Goal: Information Seeking & Learning: Learn about a topic

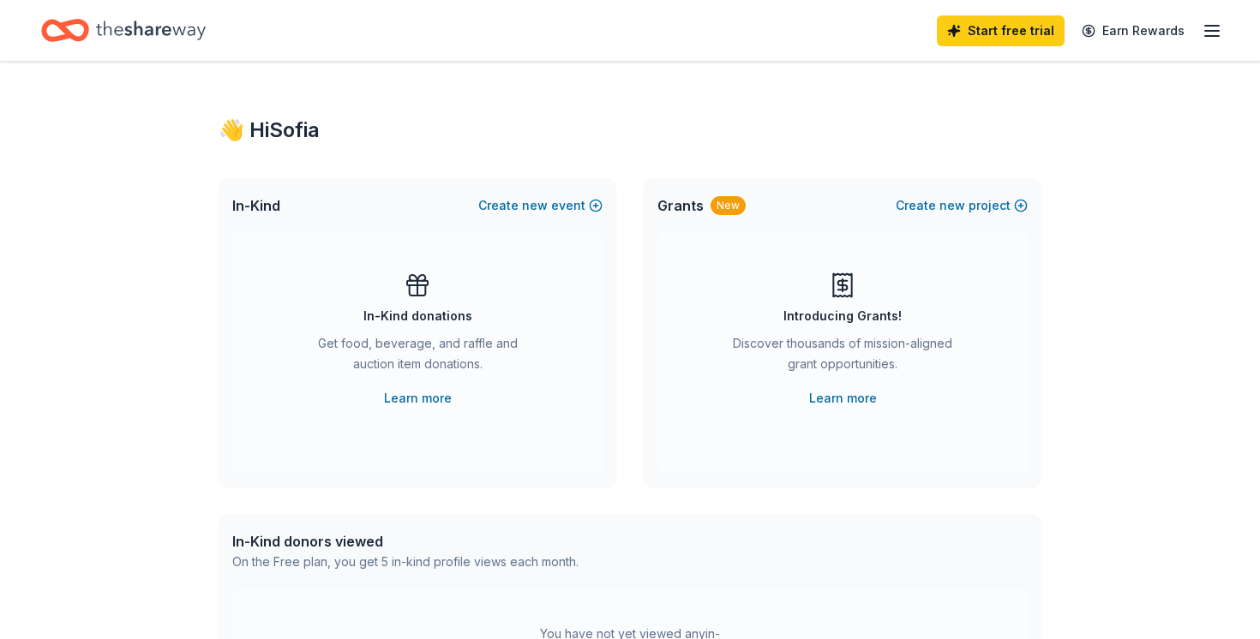
click at [1039, 19] on div "Start free trial Earn Rewards" at bounding box center [1079, 30] width 285 height 40
click at [1039, 29] on icon "button" at bounding box center [1211, 31] width 21 height 21
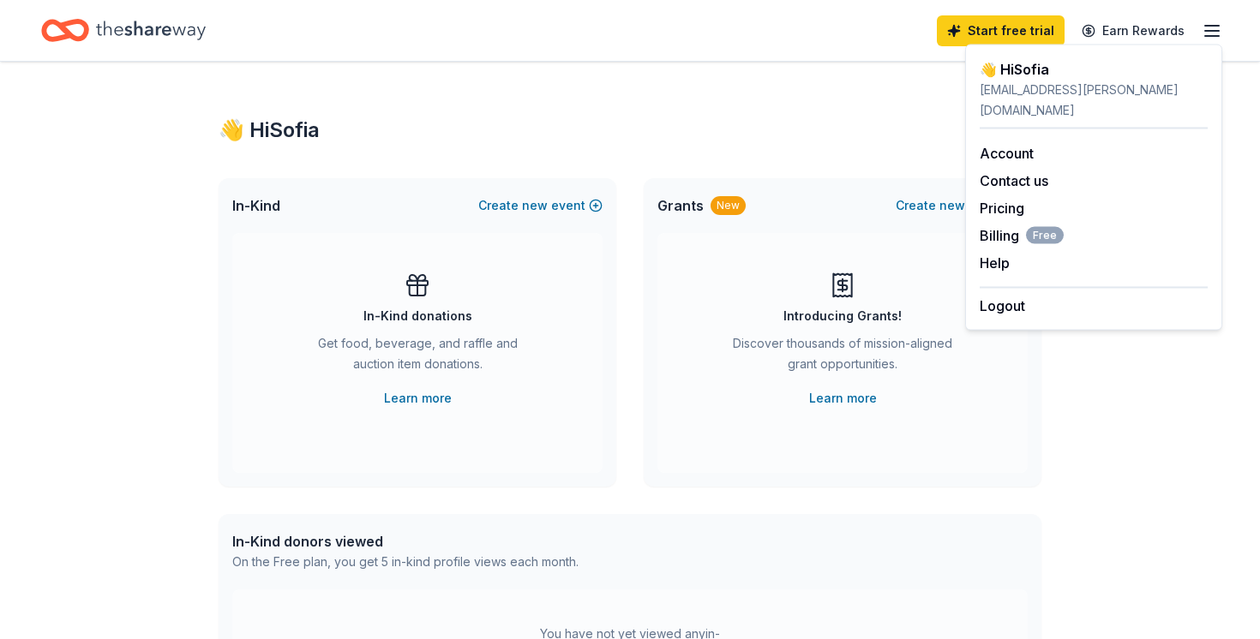
click at [121, 52] on div "Start free trial Earn Rewards" at bounding box center [630, 30] width 1260 height 61
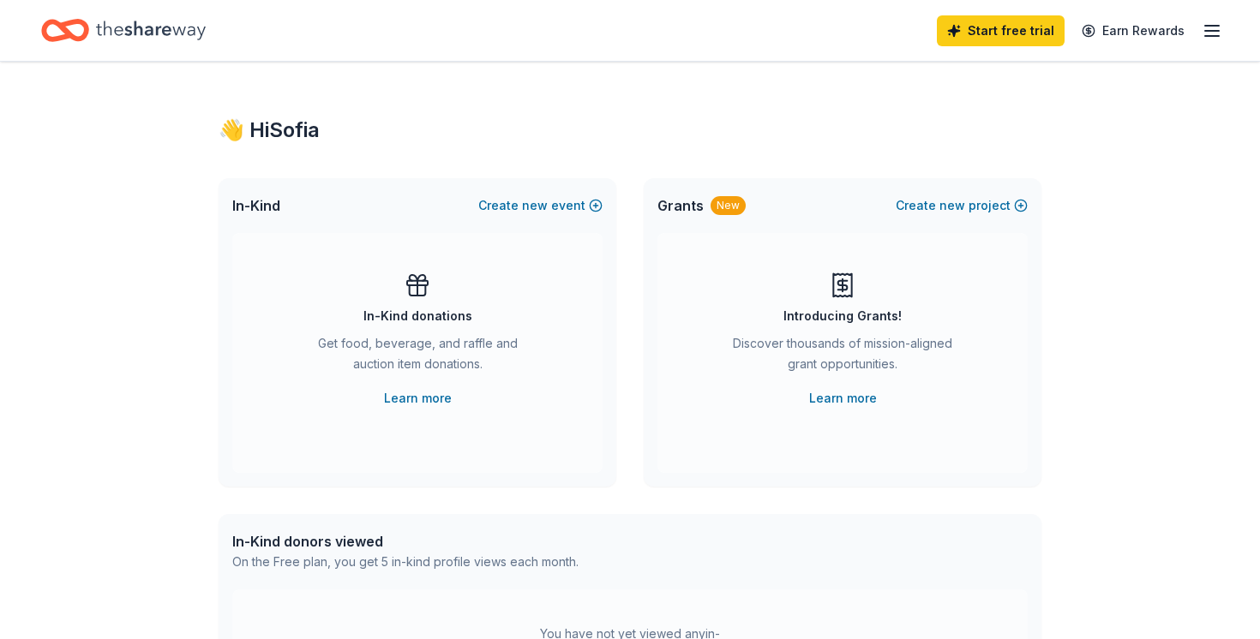
click at [121, 39] on icon "Home" at bounding box center [151, 30] width 110 height 35
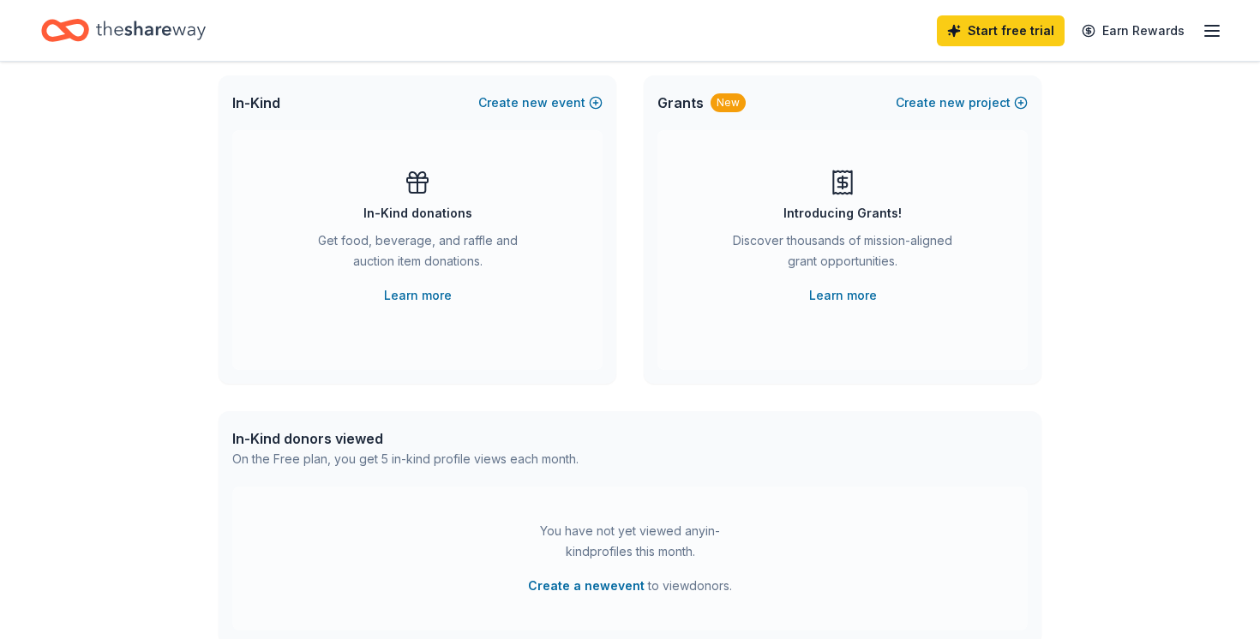
scroll to position [130, 0]
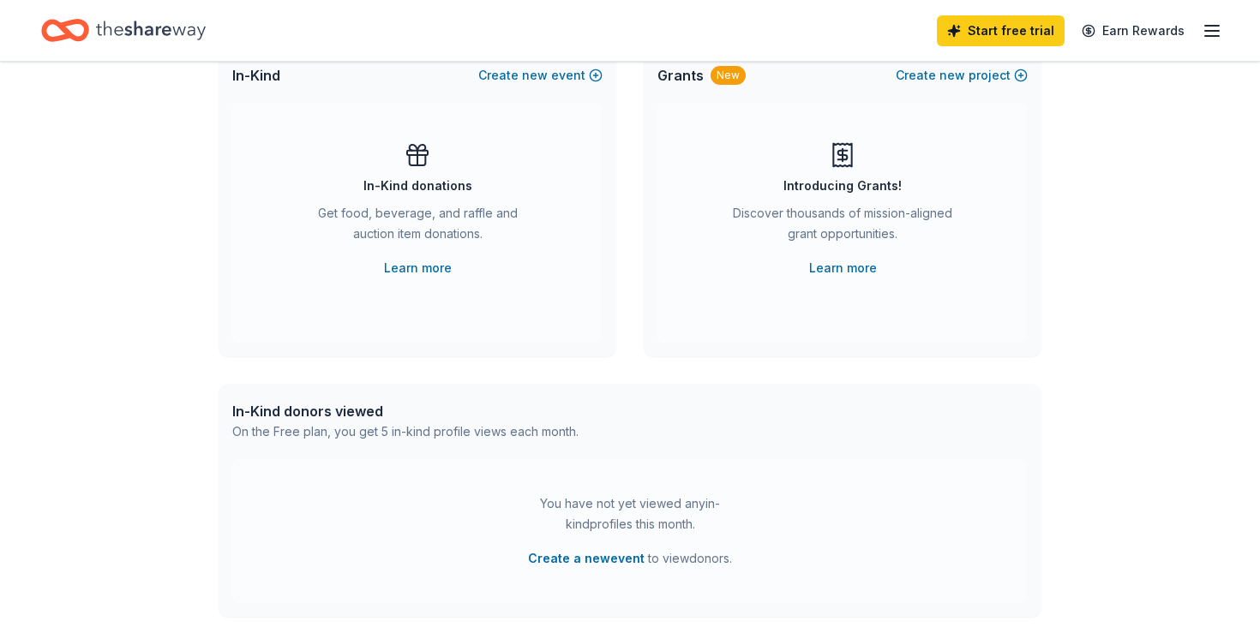
click at [110, 16] on icon "Home" at bounding box center [151, 30] width 110 height 35
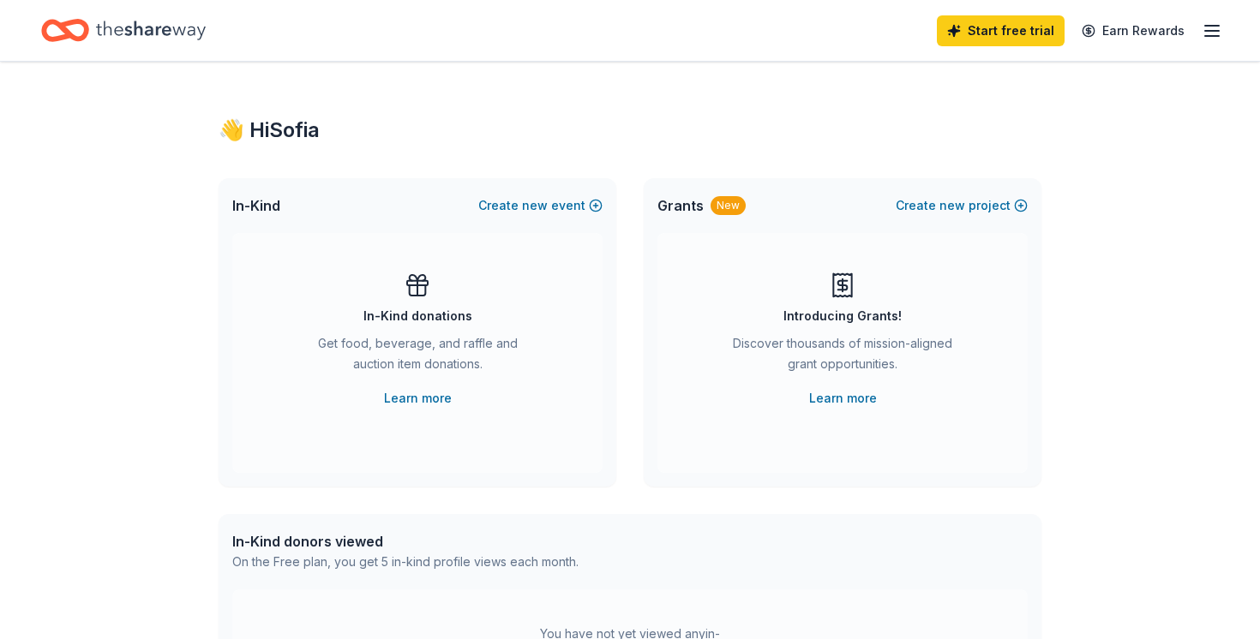
click at [1039, 32] on icon "button" at bounding box center [1211, 31] width 21 height 21
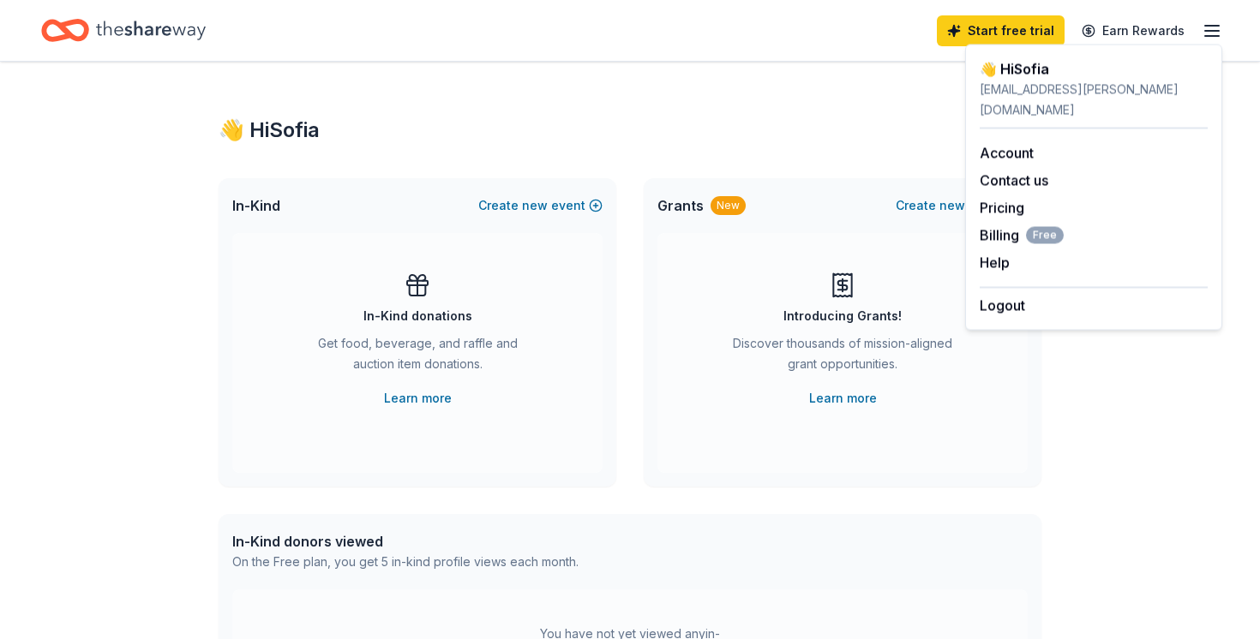
click at [123, 48] on div "Home" at bounding box center [123, 30] width 165 height 40
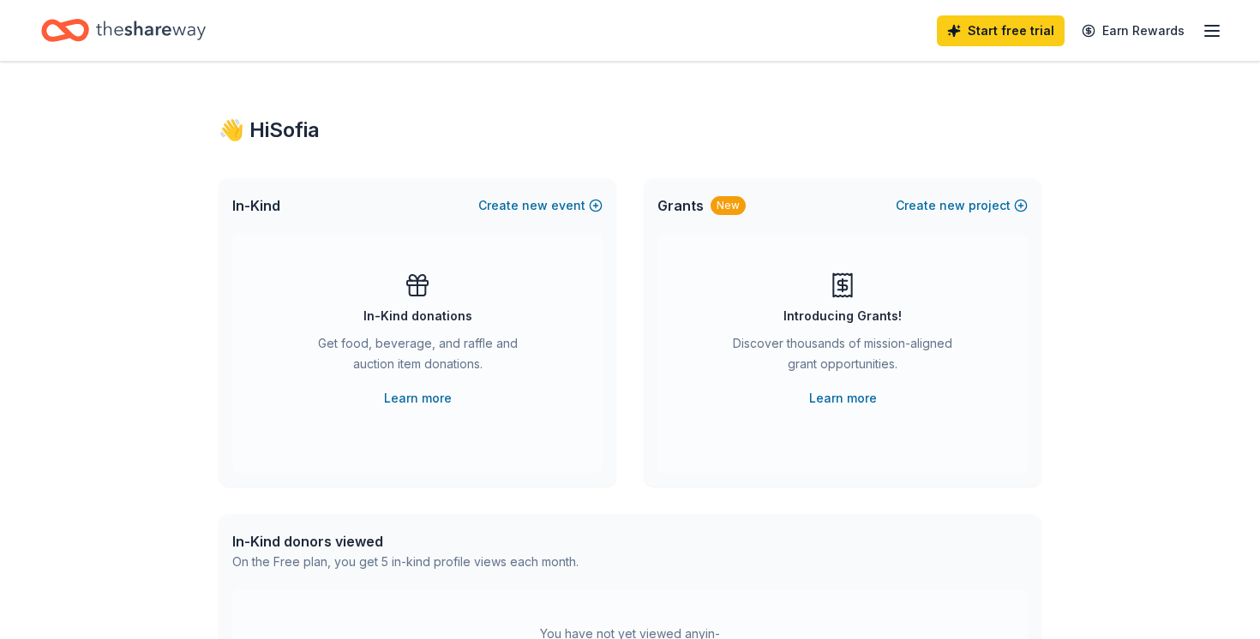
click at [123, 48] on div "Home" at bounding box center [123, 30] width 165 height 40
click at [1039, 15] on link "Earn Rewards" at bounding box center [1132, 30] width 123 height 31
click at [413, 400] on link "Learn more" at bounding box center [418, 398] width 68 height 21
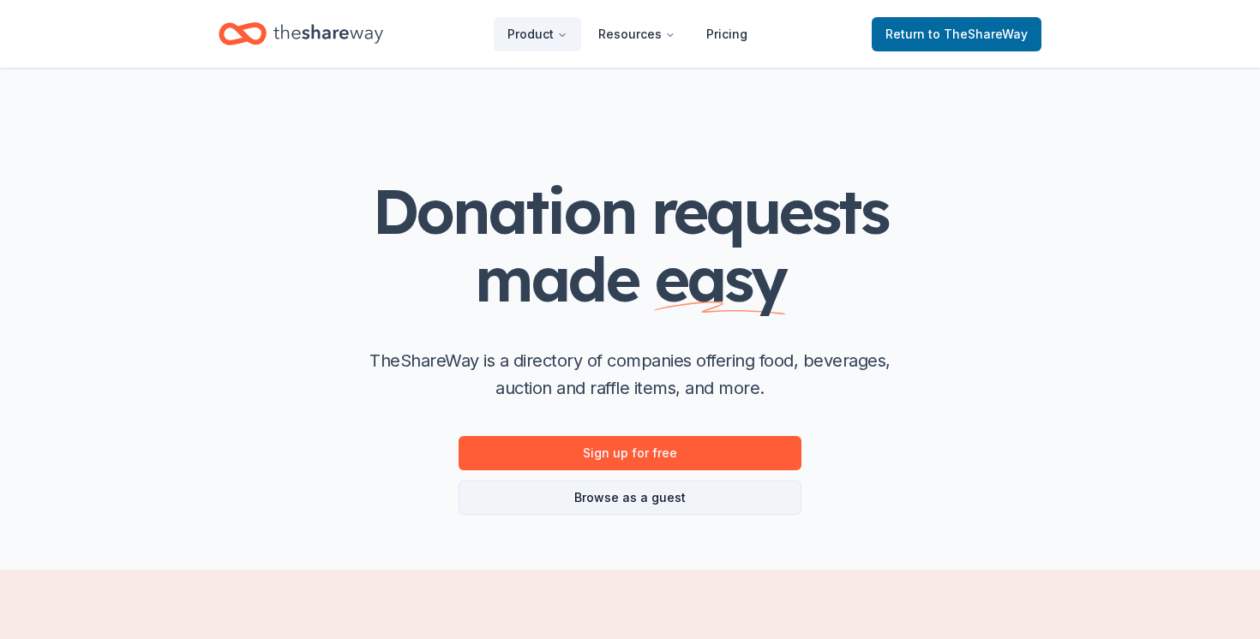
click at [600, 504] on link "Browse as a guest" at bounding box center [629, 498] width 343 height 34
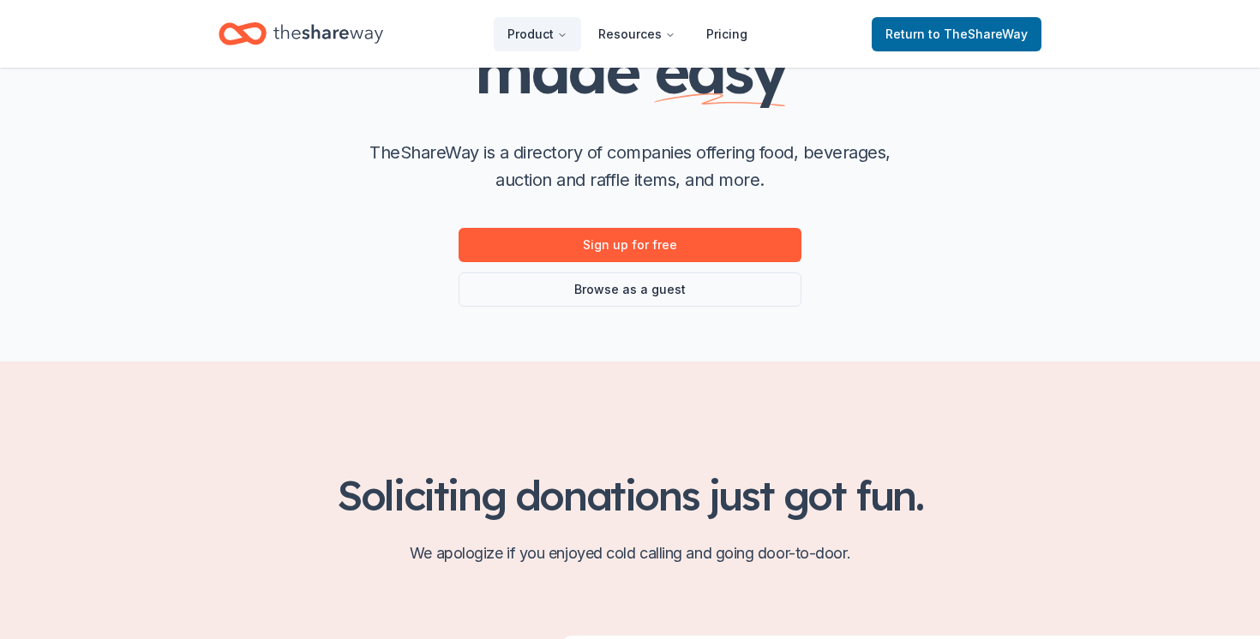
scroll to position [207, 0]
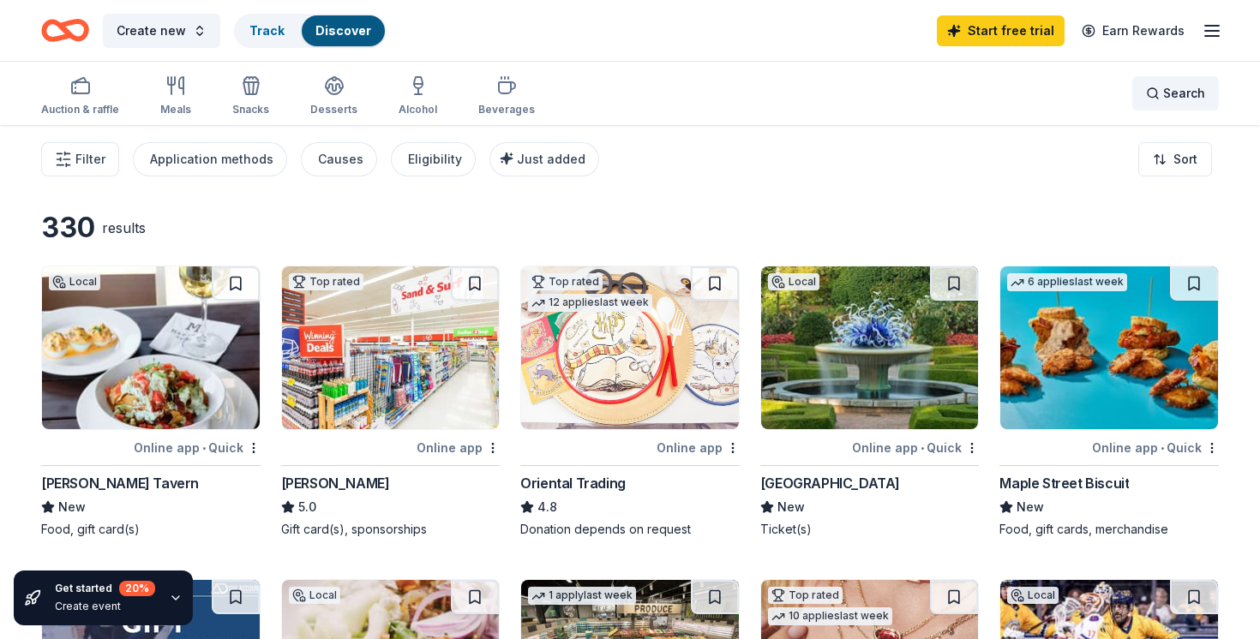
click at [1190, 85] on span "Search" at bounding box center [1184, 93] width 42 height 21
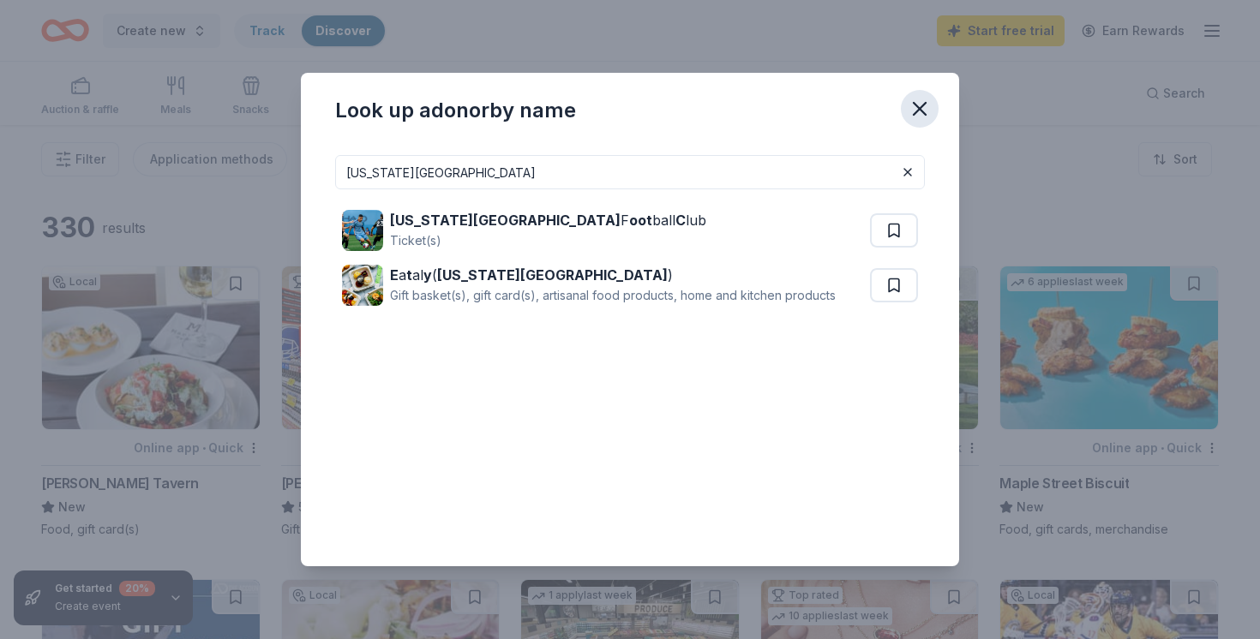
type input "new york city"
click at [922, 108] on icon "button" at bounding box center [919, 109] width 24 height 24
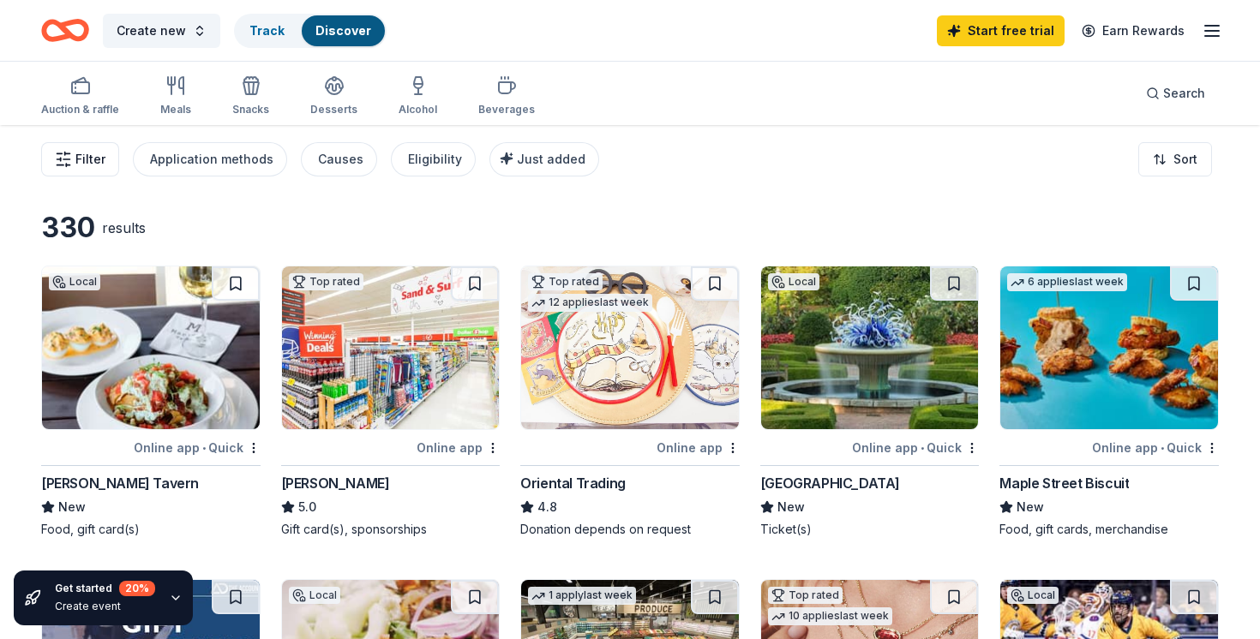
click at [76, 171] on button "Filter" at bounding box center [80, 159] width 78 height 34
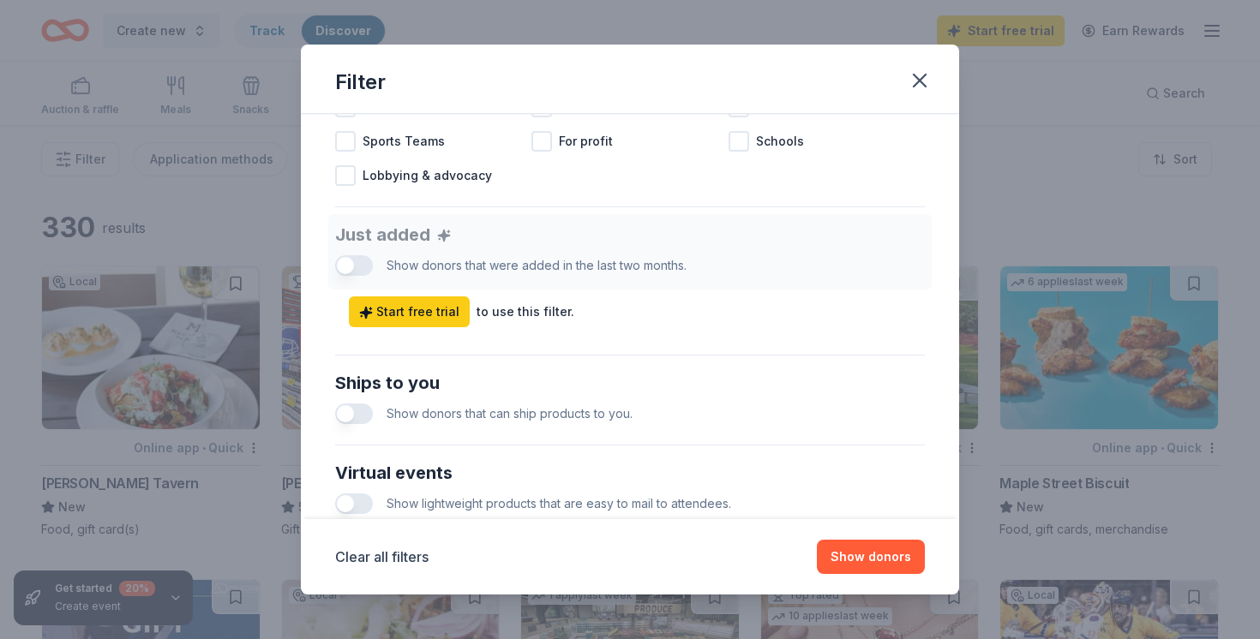
scroll to position [840, 0]
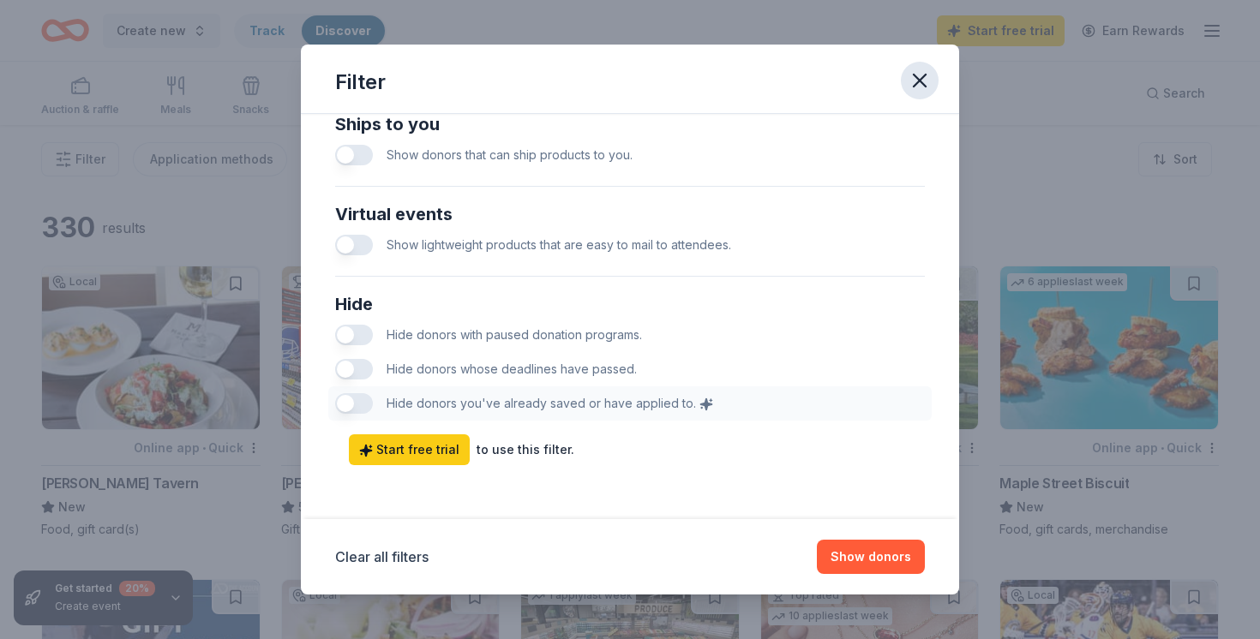
click at [926, 72] on icon "button" at bounding box center [919, 81] width 24 height 24
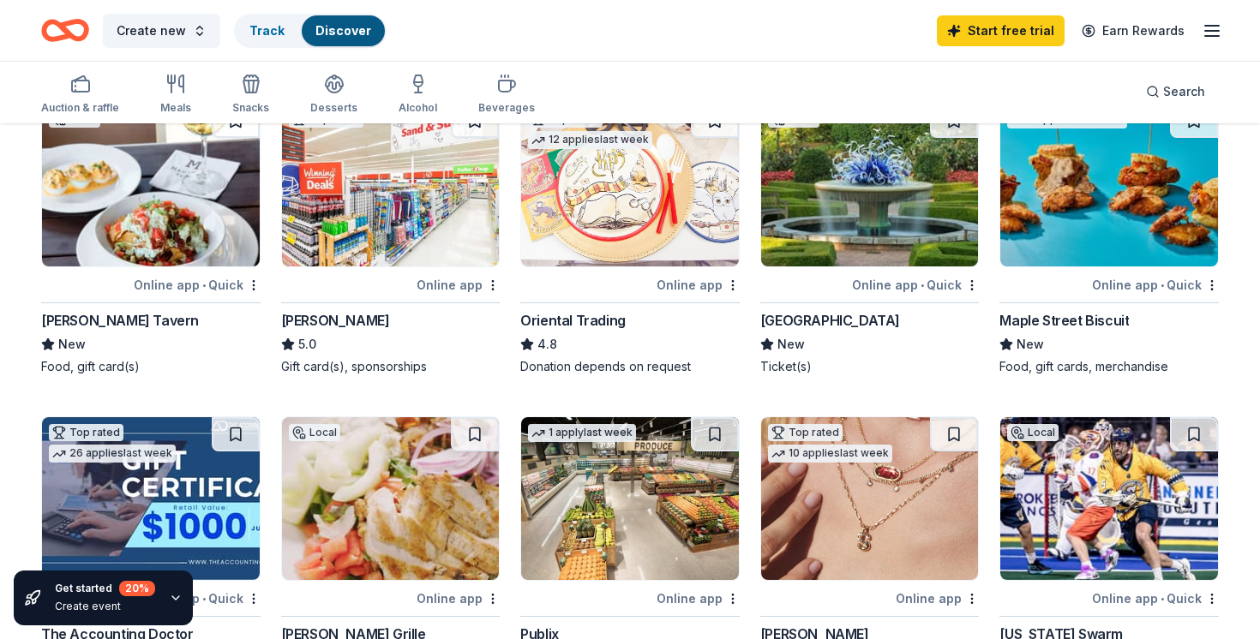
scroll to position [0, 0]
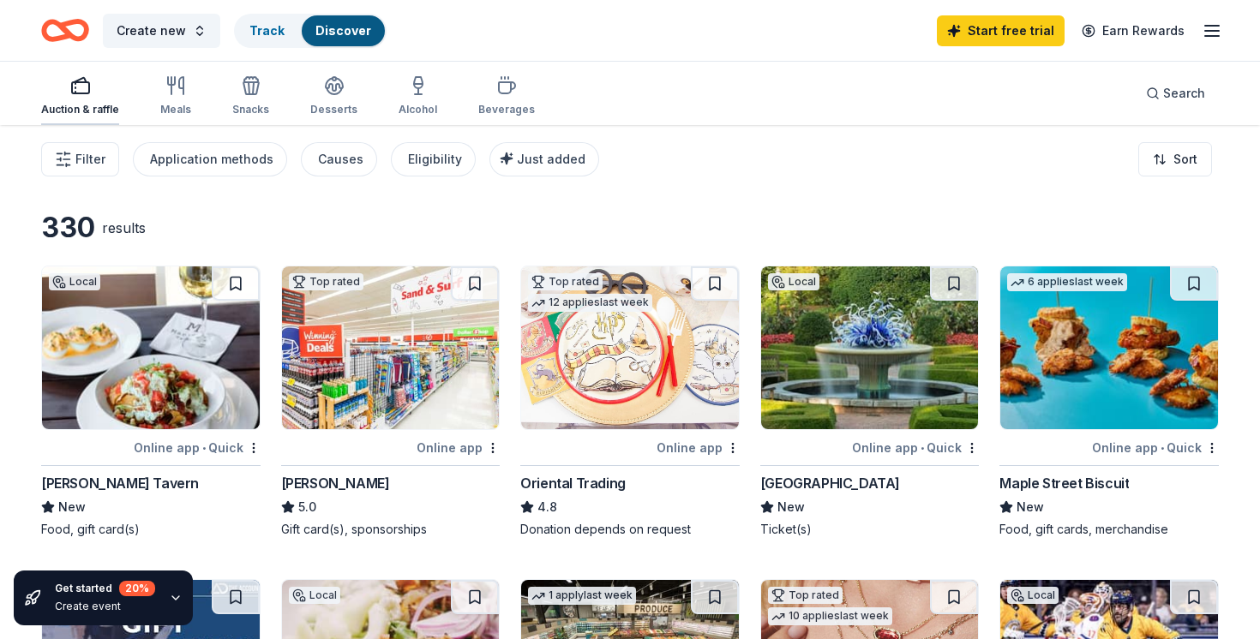
click at [108, 94] on div "button" at bounding box center [80, 85] width 78 height 21
click at [165, 46] on button "Create new" at bounding box center [161, 31] width 117 height 34
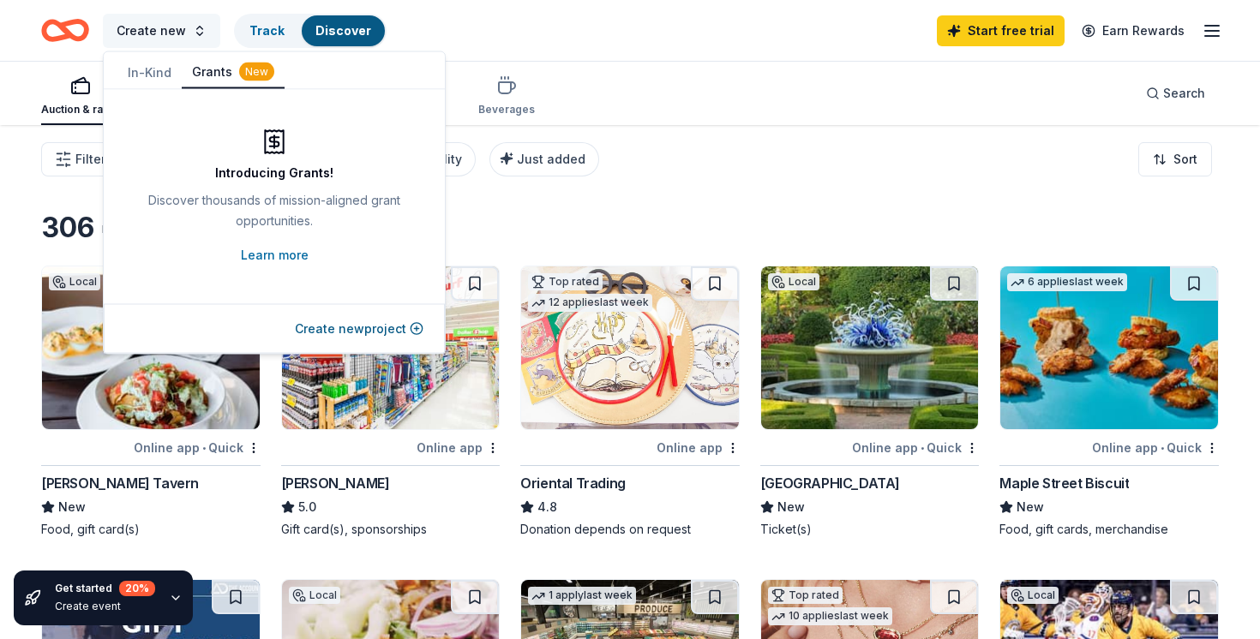
click at [165, 46] on button "Create new" at bounding box center [161, 31] width 117 height 34
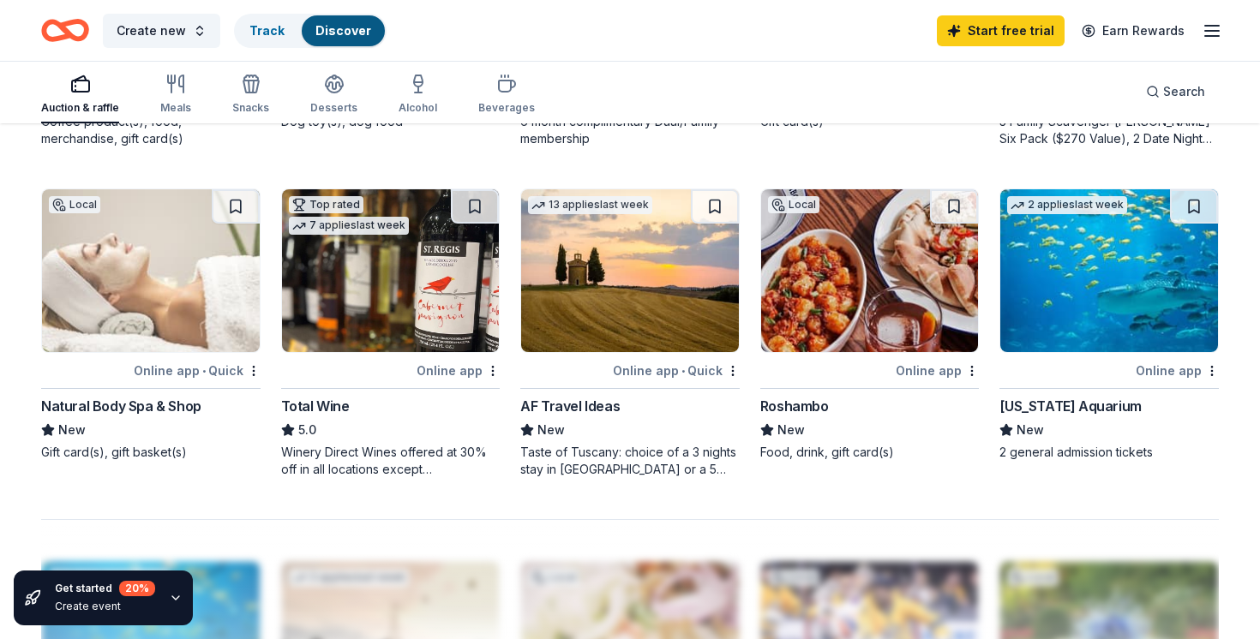
scroll to position [1009, 0]
